Goal: Task Accomplishment & Management: Manage account settings

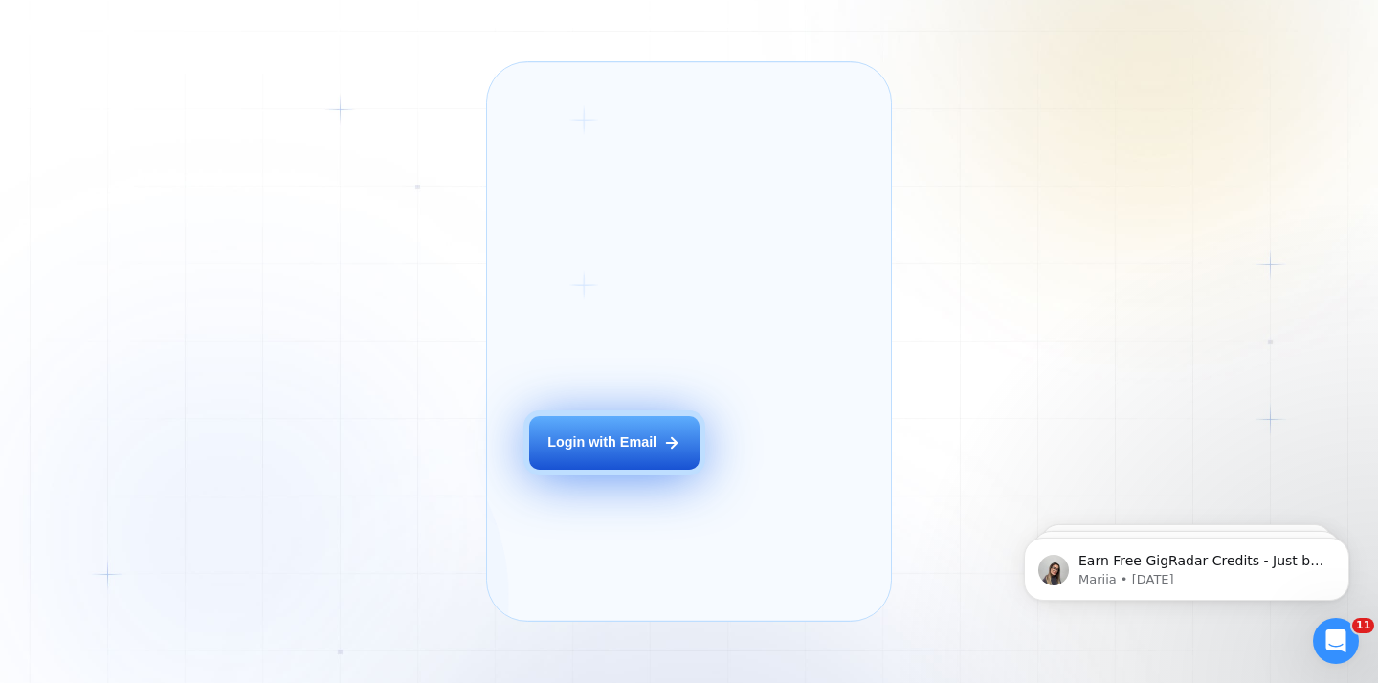
click at [593, 453] on div "Login with Email" at bounding box center [602, 443] width 109 height 19
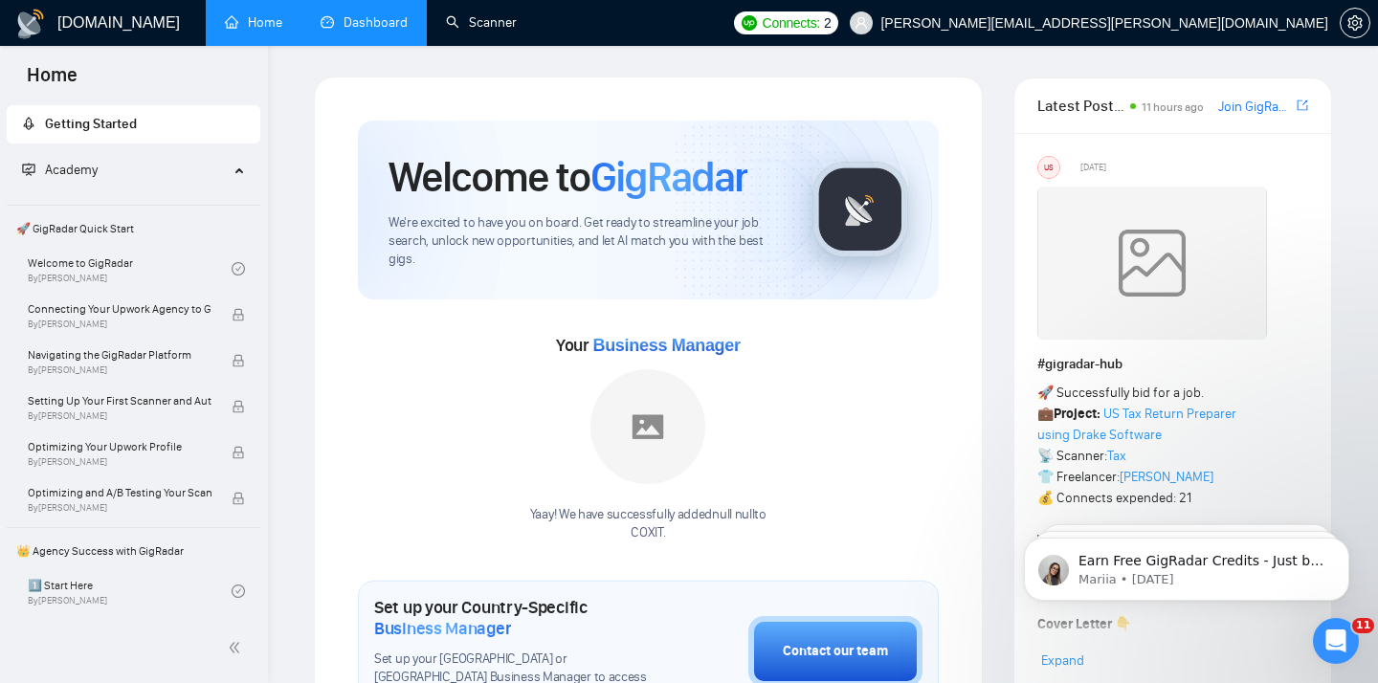
click at [391, 27] on link "Dashboard" at bounding box center [364, 22] width 87 height 16
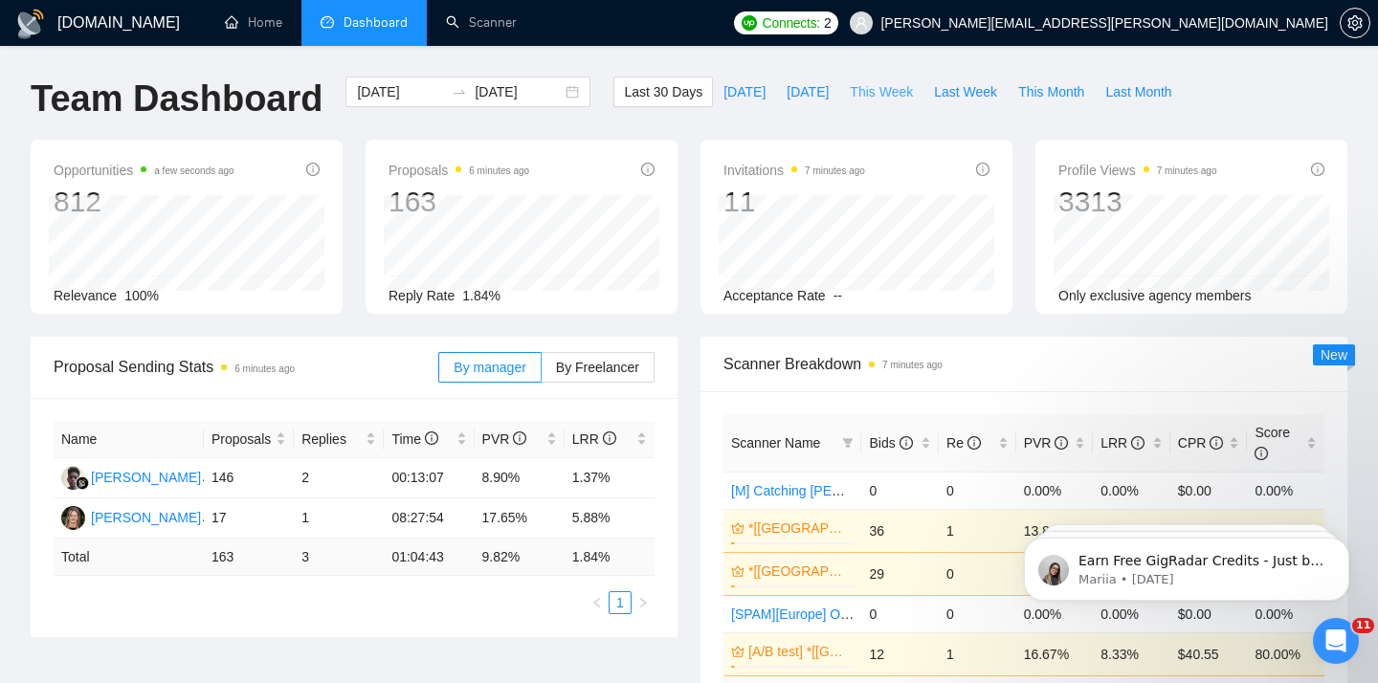
click at [883, 87] on span "This Week" at bounding box center [881, 91] width 63 height 21
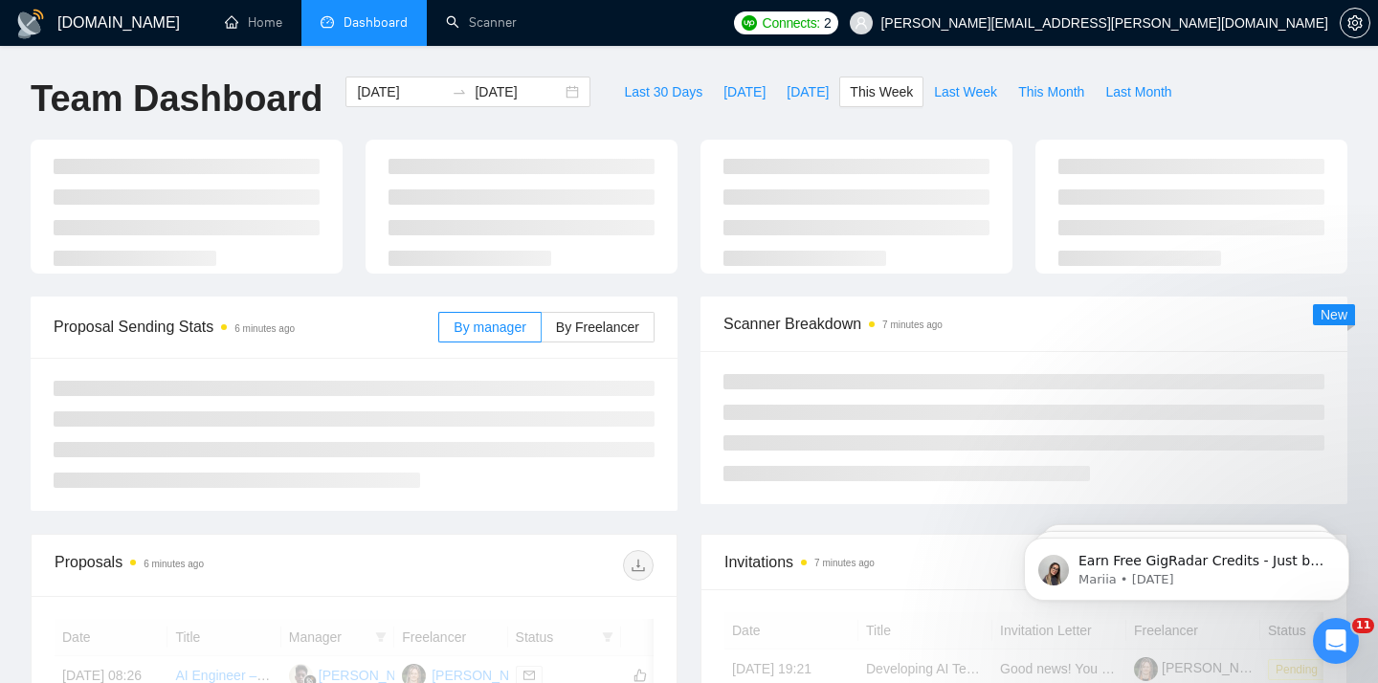
type input "[DATE]"
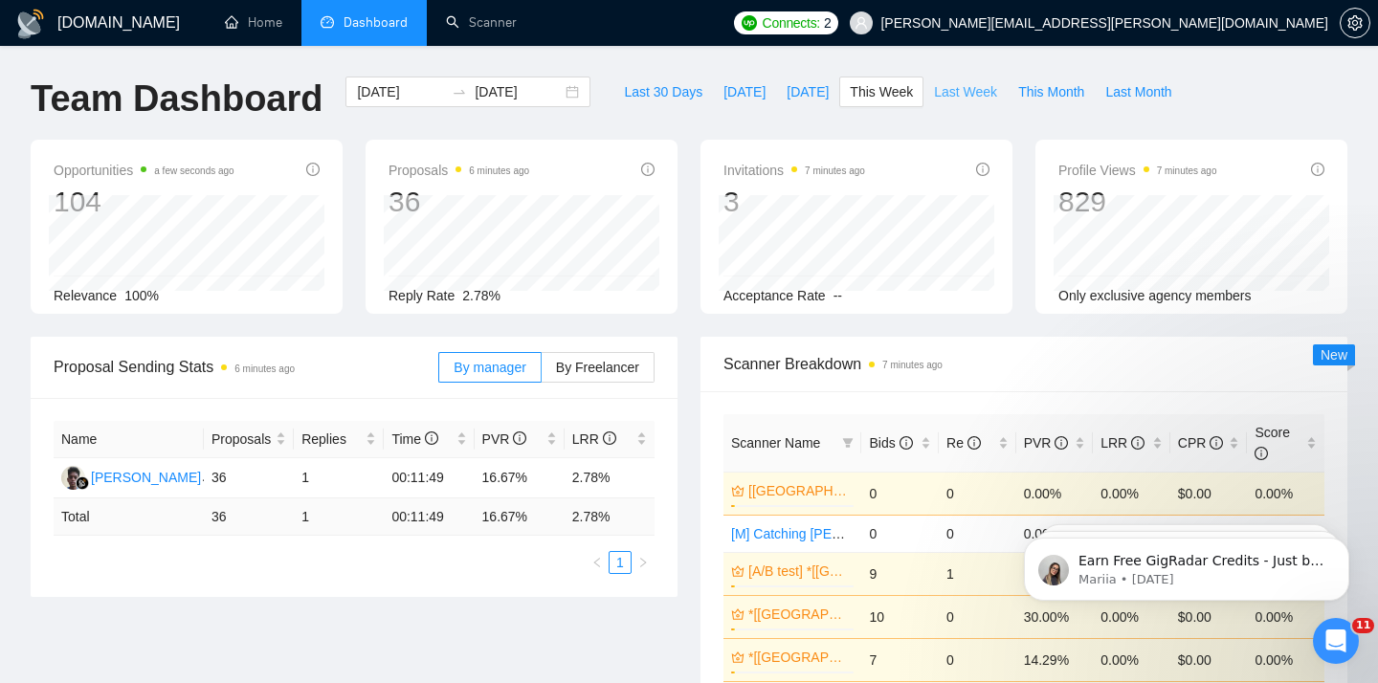
click at [967, 103] on button "Last Week" at bounding box center [966, 92] width 84 height 31
type input "2025-09-01"
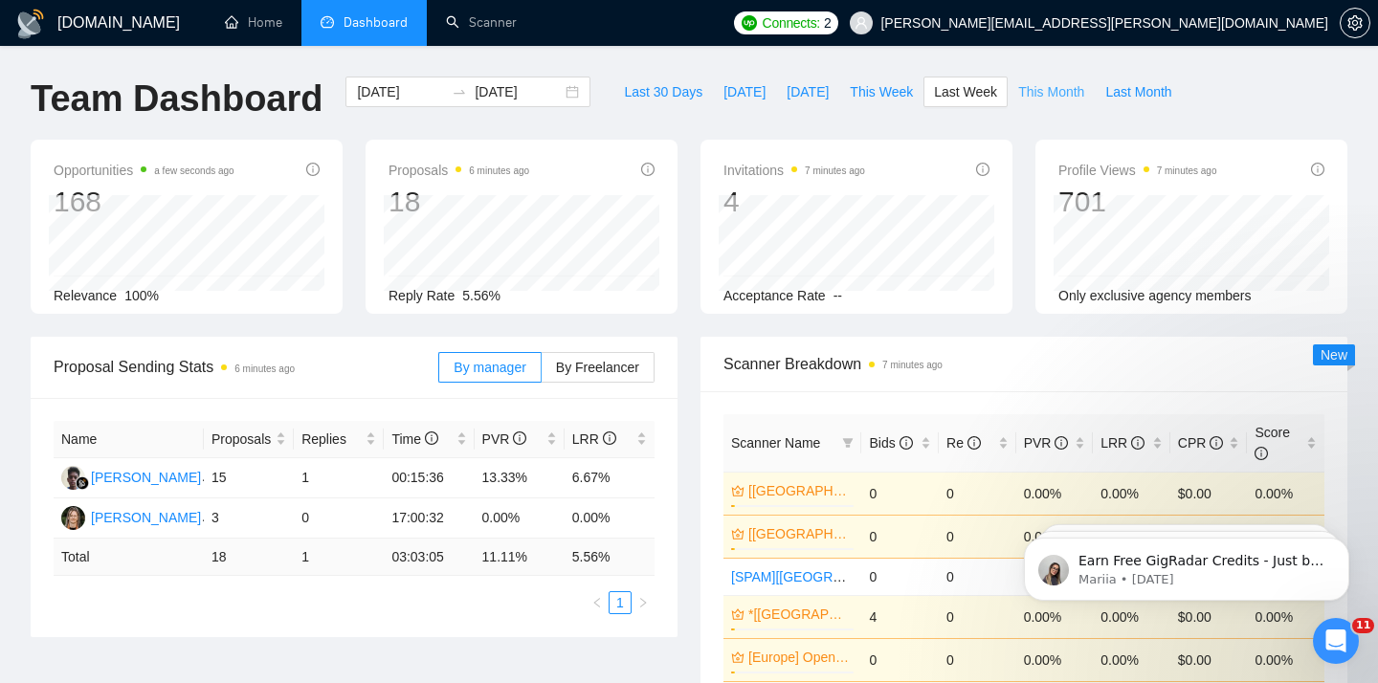
click at [1029, 93] on span "This Month" at bounding box center [1051, 91] width 66 height 21
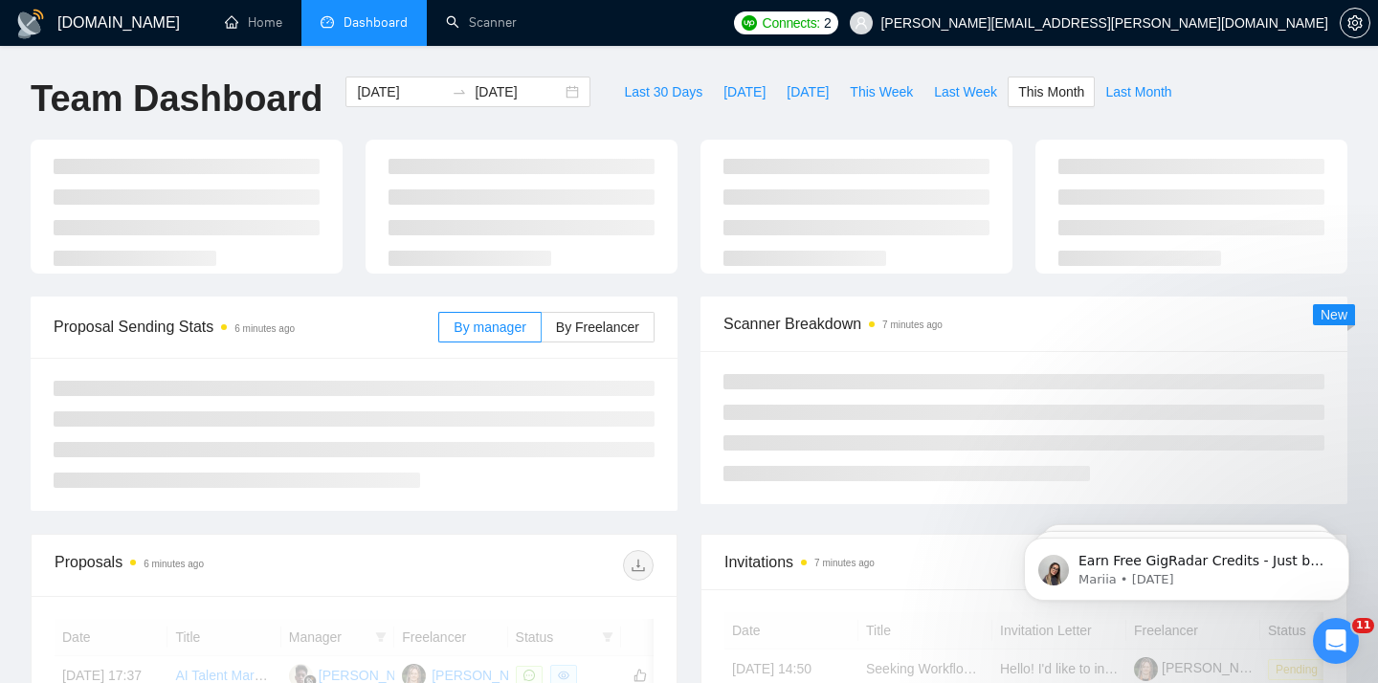
type input "2025-09-30"
